Goal: Find specific page/section: Find specific page/section

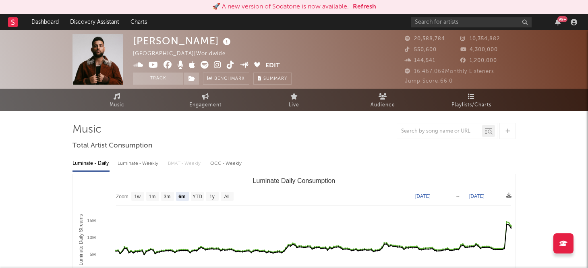
select select "6m"
click at [455, 25] on input "text" at bounding box center [471, 22] width 121 height 10
type input "[PERSON_NAME]"
click at [445, 23] on input "[PERSON_NAME]" at bounding box center [471, 22] width 121 height 10
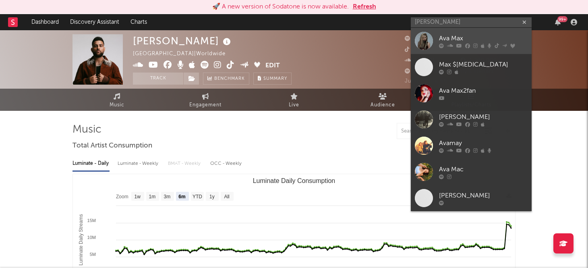
click at [455, 37] on div "Ava Max" at bounding box center [483, 38] width 89 height 10
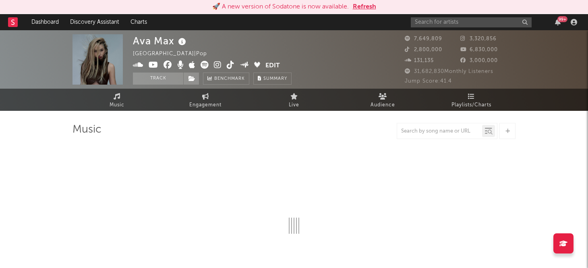
select select "6m"
